Goal: Task Accomplishment & Management: Manage account settings

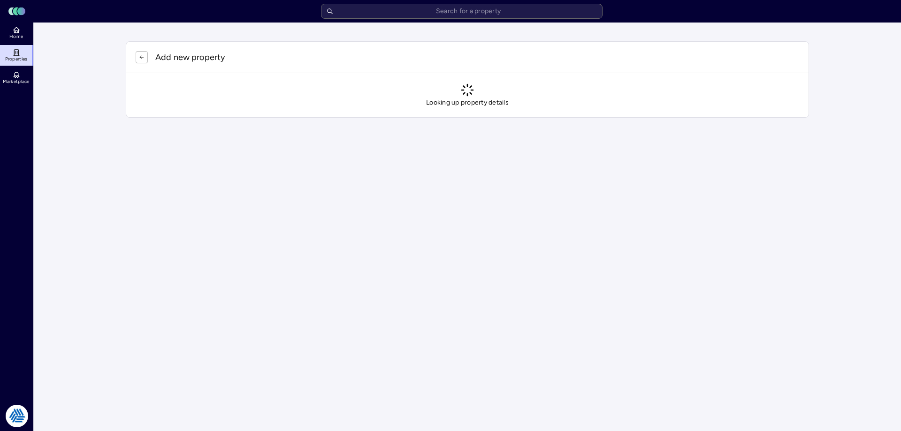
drag, startPoint x: 812, startPoint y: 165, endPoint x: 433, endPoint y: 2, distance: 413.1
click at [807, 137] on html "Toggle Sidebar Lumen Energy Logo Home Properties Marketplace Tradition Energy […" at bounding box center [450, 68] width 901 height 137
click at [393, 137] on html "Toggle Sidebar Lumen Energy Logo Home Properties Marketplace Tradition Energy […" at bounding box center [450, 68] width 901 height 137
click at [88, 42] on main "Add new property Looking up property details" at bounding box center [468, 80] width 868 height 114
click at [145, 54] on button "button" at bounding box center [142, 57] width 12 height 12
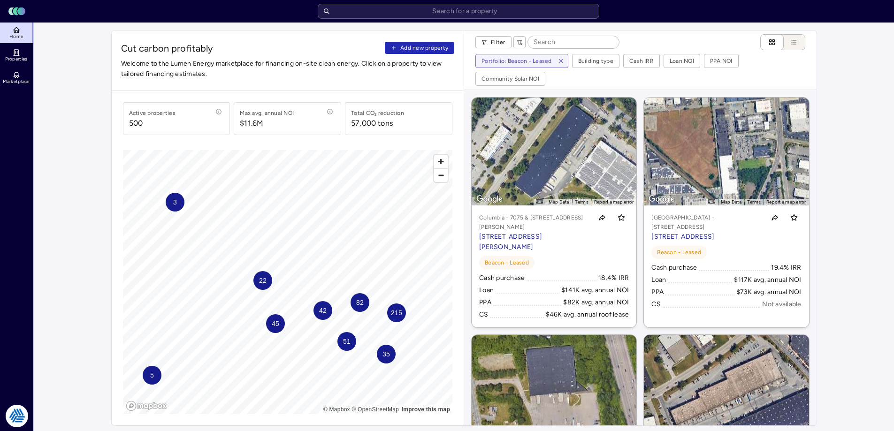
click at [412, 49] on span "Add new property" at bounding box center [425, 47] width 48 height 9
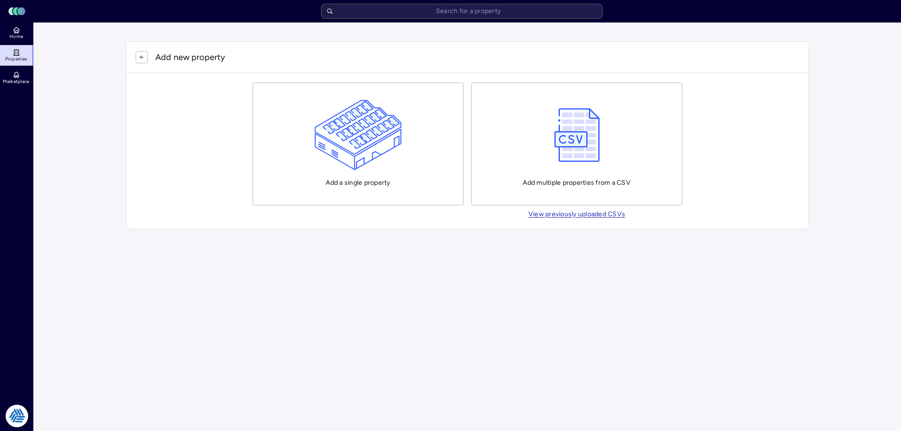
click at [342, 145] on img "button" at bounding box center [359, 135] width 88 height 70
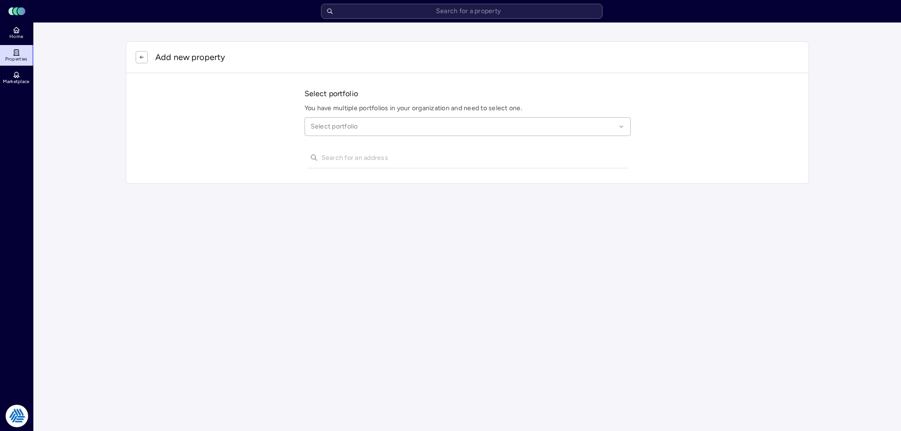
click at [339, 123] on div at bounding box center [463, 127] width 305 height 10
type input "league city"
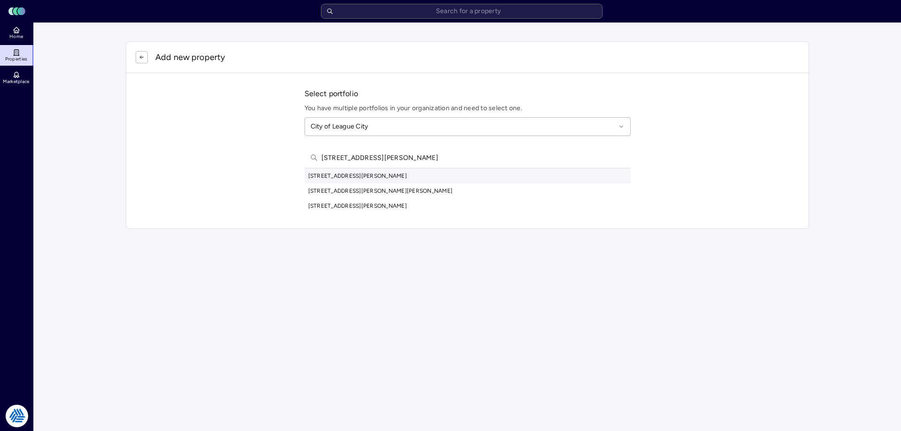
type input "[STREET_ADDRESS][PERSON_NAME]"
click at [390, 176] on div "[STREET_ADDRESS][PERSON_NAME]" at bounding box center [468, 176] width 326 height 15
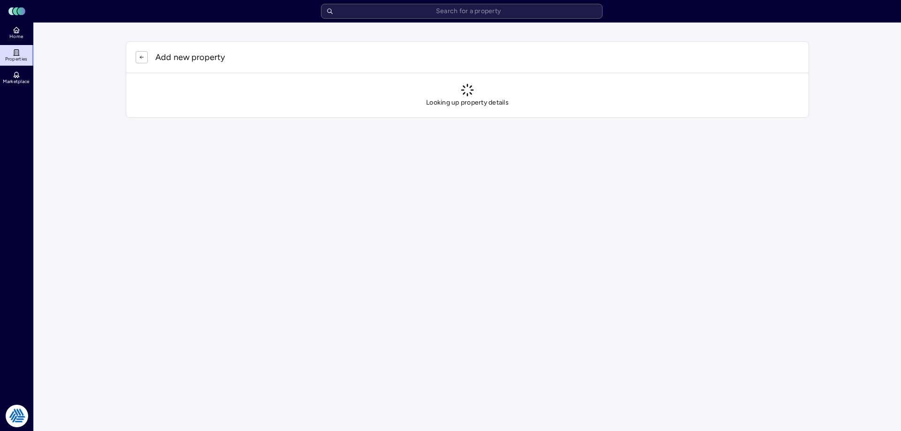
click at [846, 137] on html "Toggle Sidebar Lumen Energy Logo Home Properties Marketplace Tradition Energy […" at bounding box center [450, 68] width 901 height 137
click at [129, 102] on div "Looking up property details" at bounding box center [467, 95] width 683 height 44
click at [82, 79] on main "Add new property Looking up property details" at bounding box center [468, 80] width 868 height 114
click at [817, 137] on html "Toggle Sidebar Lumen Energy Logo Home Properties Marketplace Tradition Energy […" at bounding box center [450, 68] width 901 height 137
click at [73, 65] on main "Add new property Looking up property details" at bounding box center [468, 80] width 868 height 114
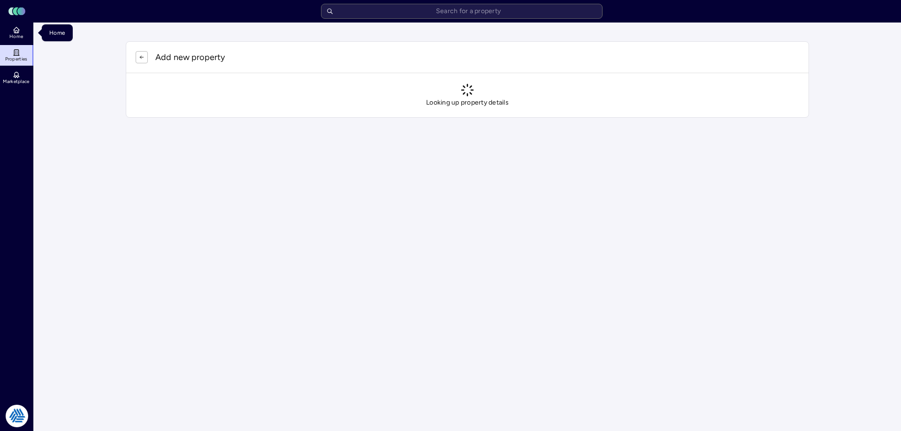
click at [19, 37] on span "Home" at bounding box center [16, 37] width 14 height 6
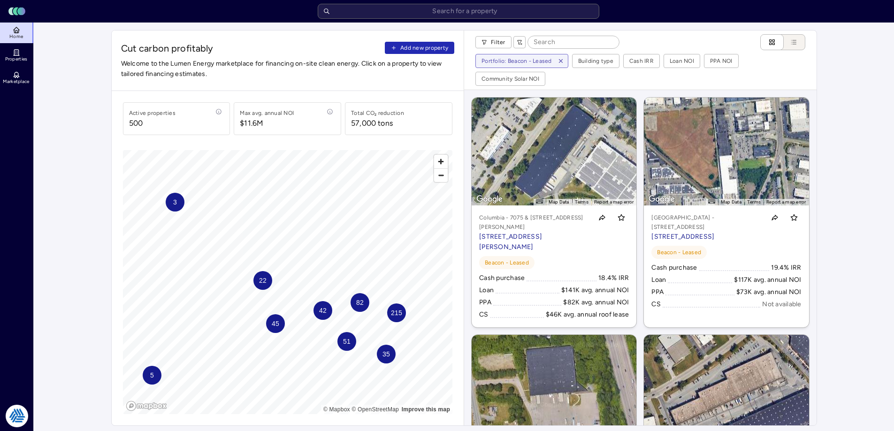
click at [430, 42] on button "Add new property" at bounding box center [419, 48] width 69 height 12
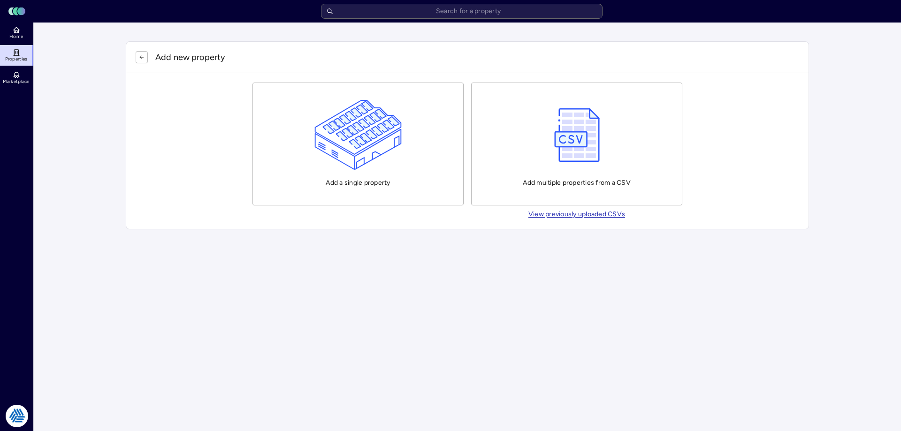
click at [342, 113] on img "button" at bounding box center [359, 135] width 88 height 70
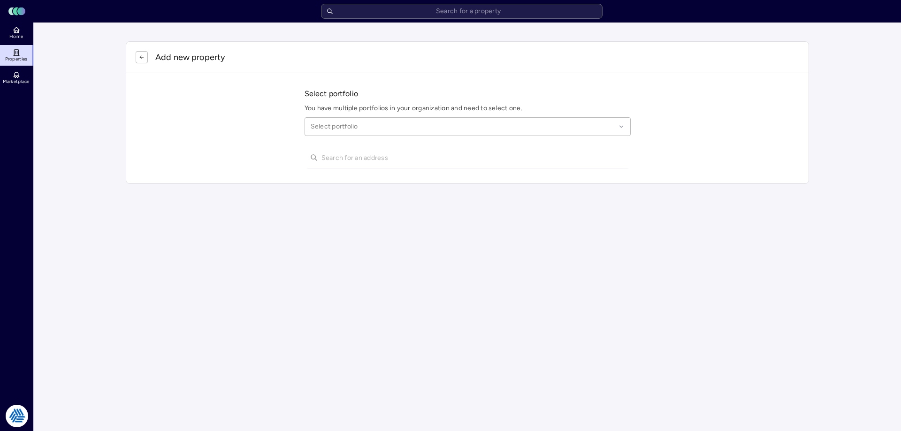
click at [328, 122] on div at bounding box center [463, 127] width 305 height 10
type input "b"
type input "league cit"
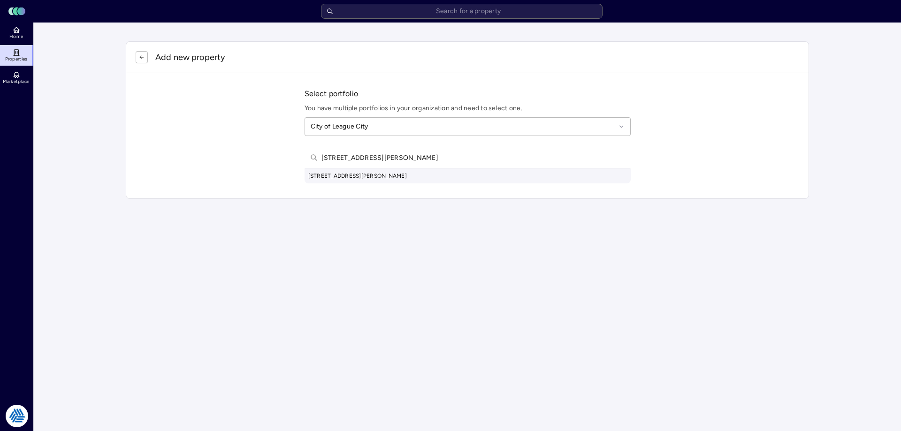
type input "[STREET_ADDRESS][PERSON_NAME]"
click at [370, 180] on div "[STREET_ADDRESS][PERSON_NAME]" at bounding box center [468, 176] width 326 height 15
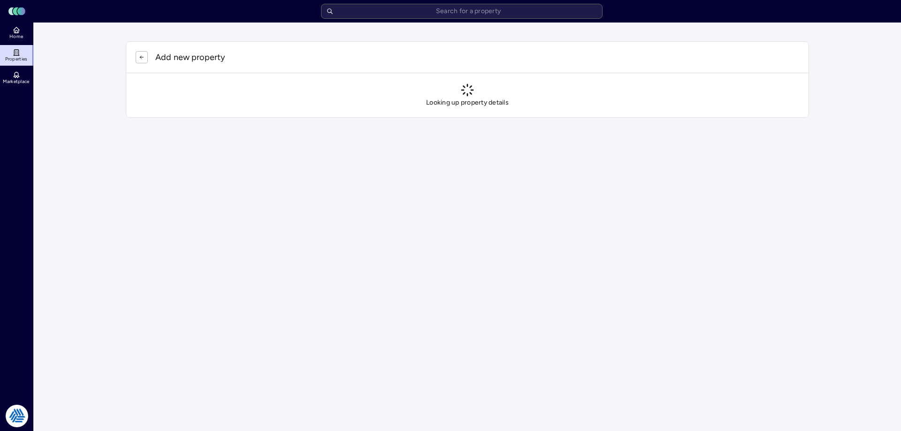
click at [74, 62] on main "Add new property Looking up property details" at bounding box center [468, 80] width 868 height 114
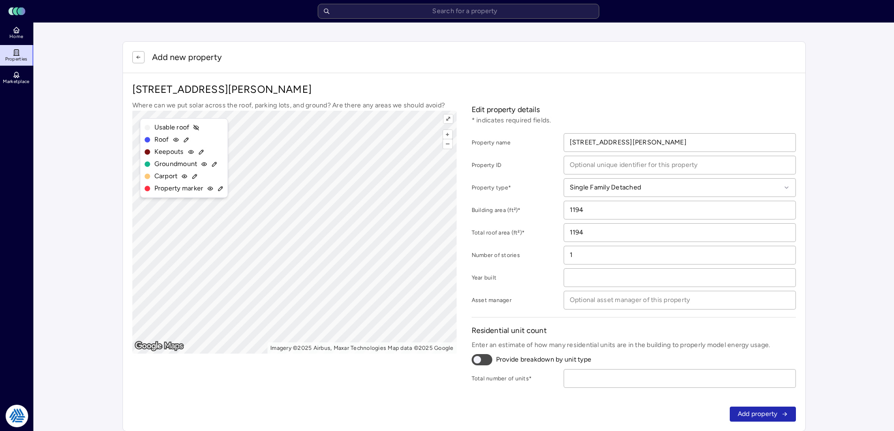
click at [651, 381] on input "number" at bounding box center [679, 379] width 231 height 18
type input "1"
click at [779, 414] on button "Add property" at bounding box center [763, 414] width 66 height 15
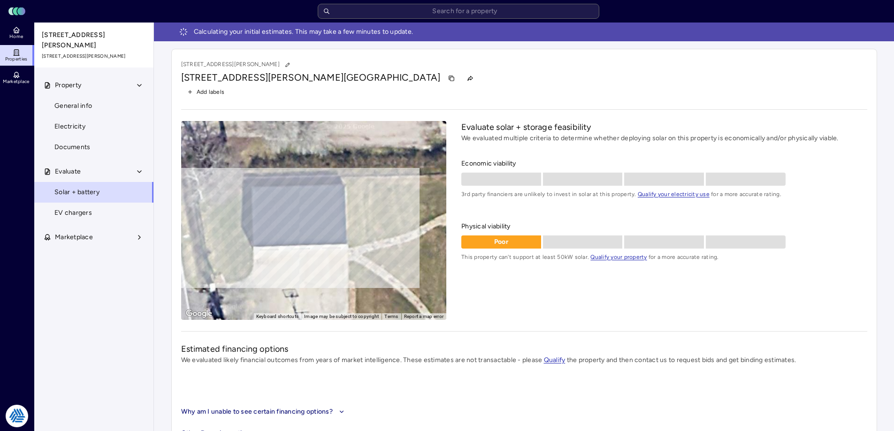
click at [25, 29] on link "Home" at bounding box center [17, 33] width 34 height 21
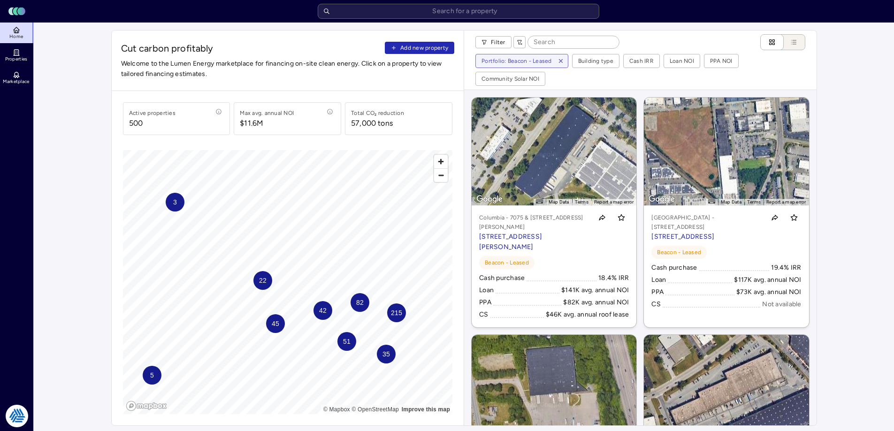
click at [434, 43] on span "Add new property" at bounding box center [425, 47] width 48 height 9
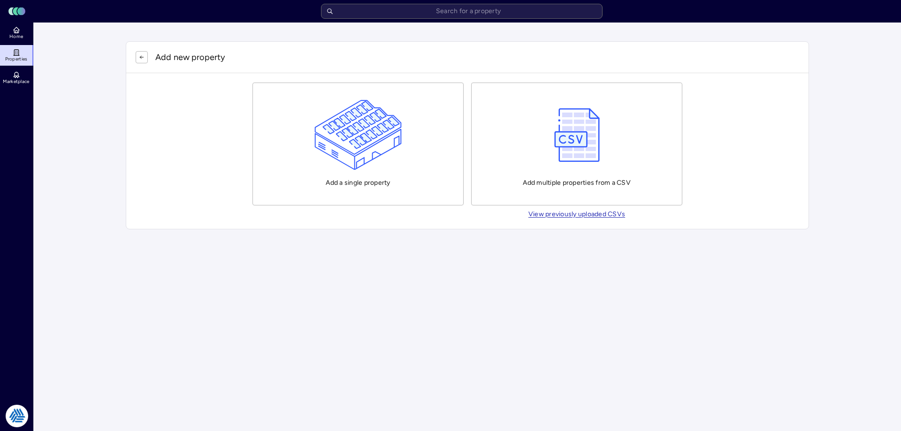
click at [374, 146] on img "button" at bounding box center [359, 135] width 88 height 70
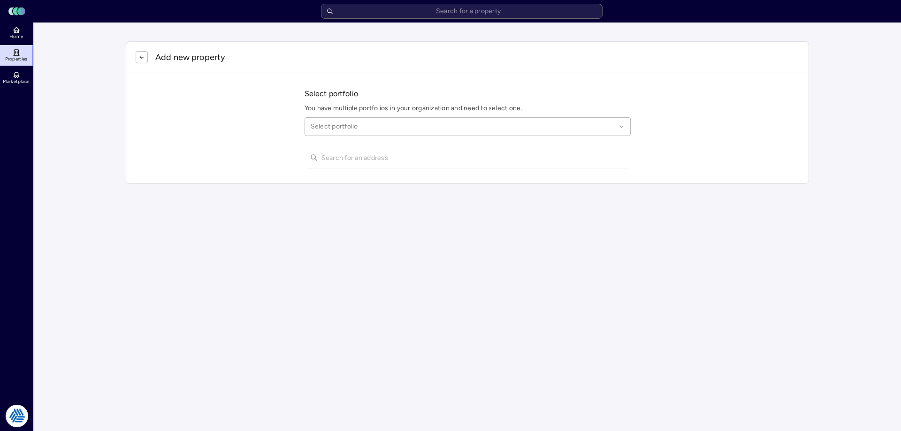
click at [357, 120] on div "Select portfolio" at bounding box center [468, 126] width 326 height 19
type input "league city"
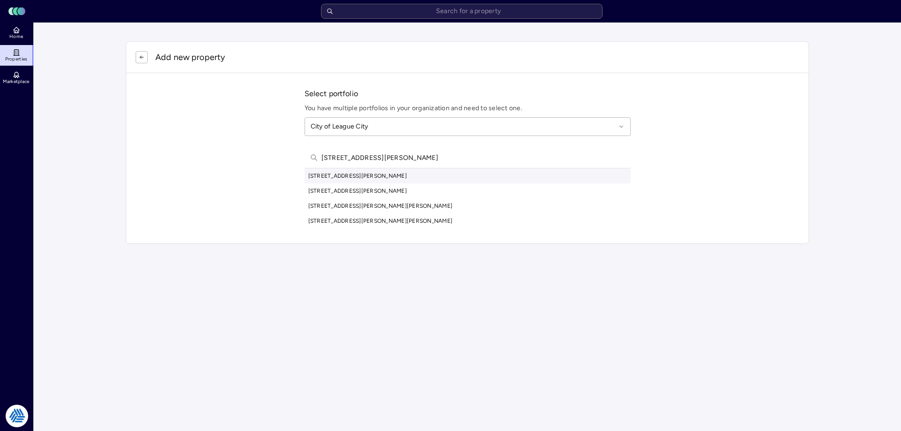
type input "[STREET_ADDRESS][PERSON_NAME]"
click at [363, 177] on div "[STREET_ADDRESS][PERSON_NAME]" at bounding box center [468, 176] width 326 height 15
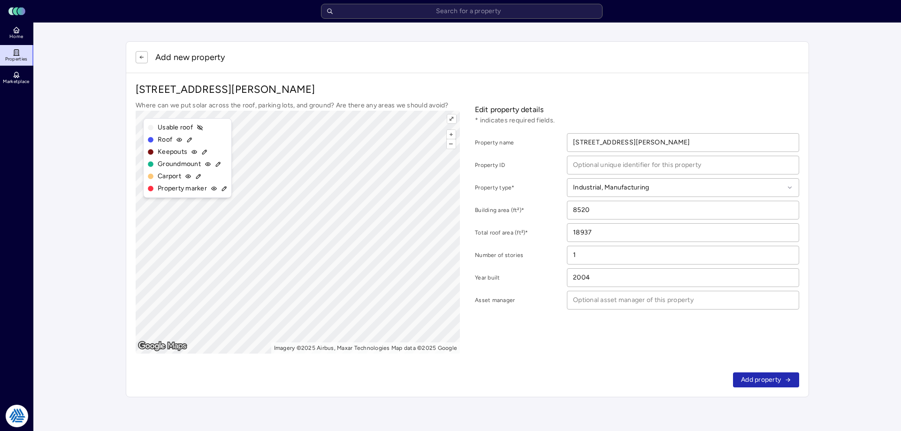
click at [772, 384] on span "Add property" at bounding box center [761, 380] width 40 height 10
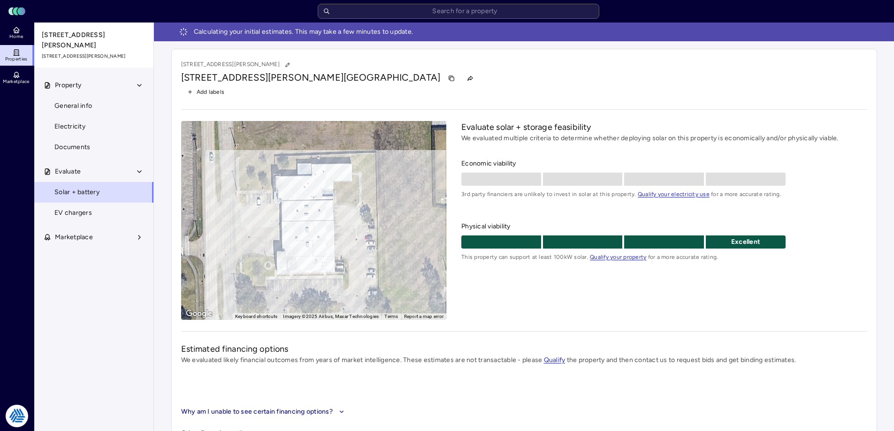
click at [91, 88] on button "Property" at bounding box center [94, 85] width 120 height 21
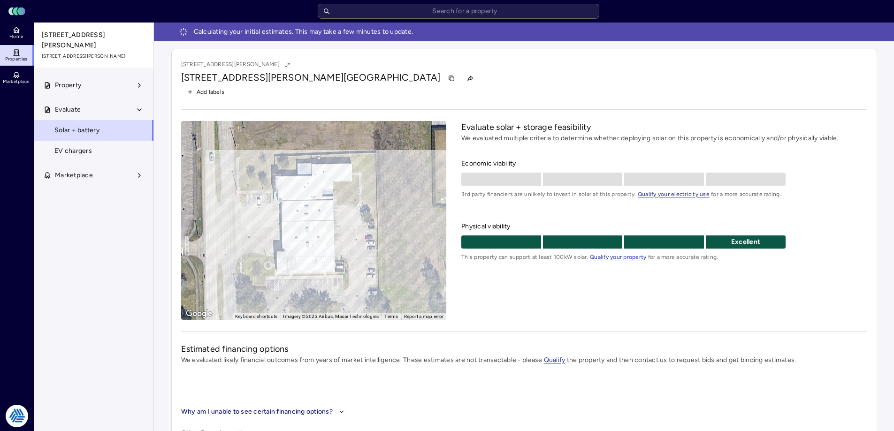
click at [88, 100] on button "Evaluate" at bounding box center [94, 110] width 120 height 21
click at [94, 83] on button "Property" at bounding box center [94, 85] width 120 height 21
click at [89, 101] on span "General info" at bounding box center [73, 106] width 38 height 10
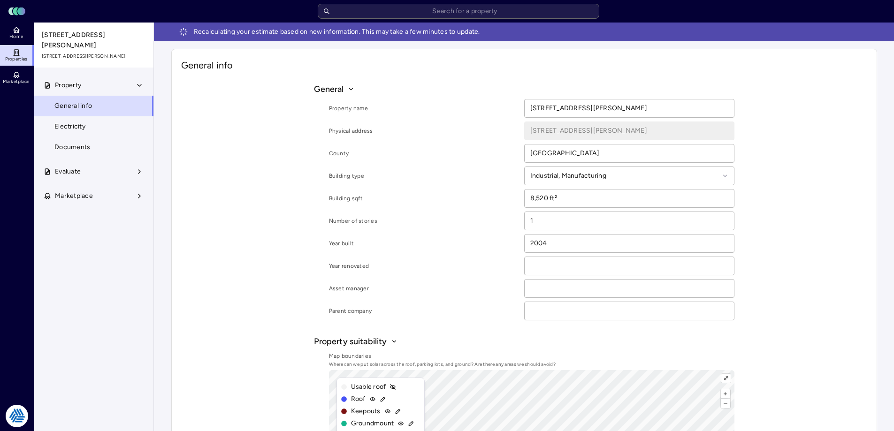
scroll to position [188, 0]
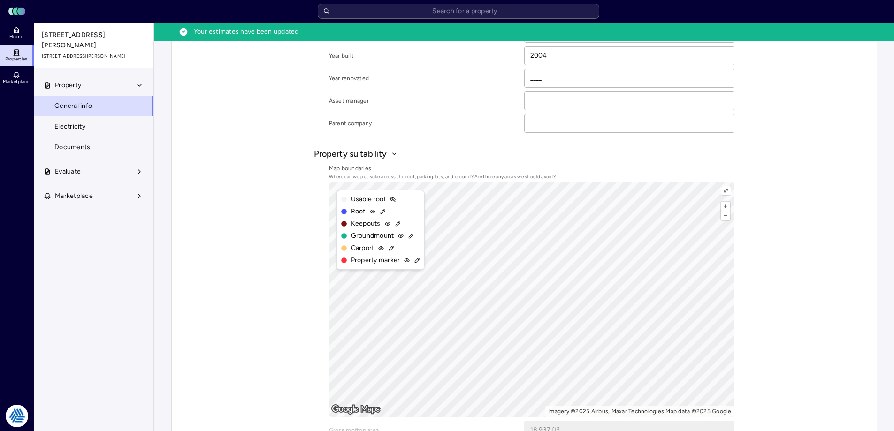
click at [71, 167] on span "Evaluate" at bounding box center [68, 172] width 26 height 10
click at [73, 187] on span "Solar + battery" at bounding box center [76, 192] width 45 height 10
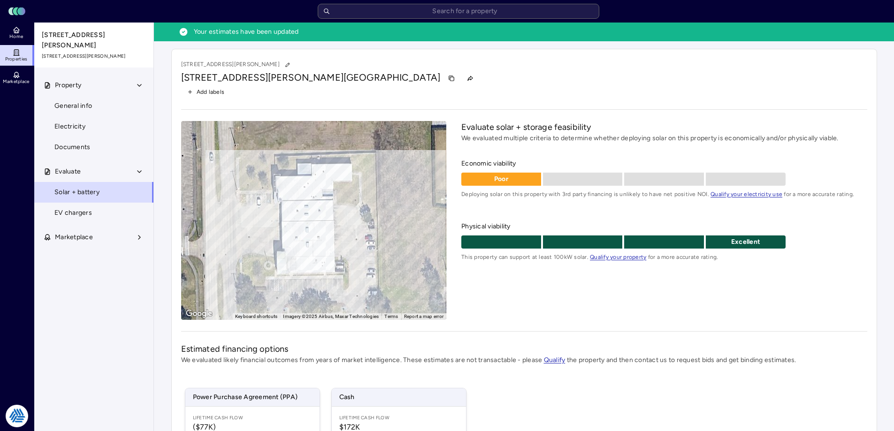
click at [551, 304] on div "Evaluate solar + storage feasibility We evaluated multiple criteria to determin…" at bounding box center [665, 220] width 406 height 199
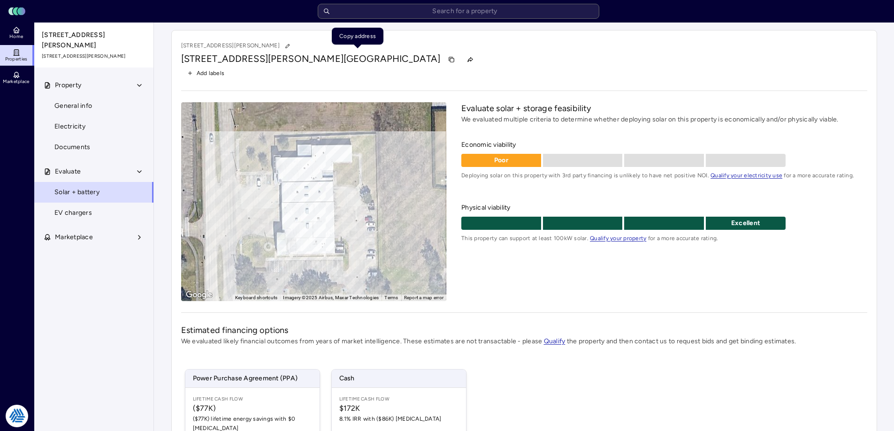
drag, startPoint x: 182, startPoint y: 56, endPoint x: 344, endPoint y: 57, distance: 162.0
click at [344, 57] on h1 "[STREET_ADDRESS][PERSON_NAME]" at bounding box center [311, 59] width 260 height 15
copy h1 "[STREET_ADDRESS][PERSON_NAME]"
